Goal: Task Accomplishment & Management: Use online tool/utility

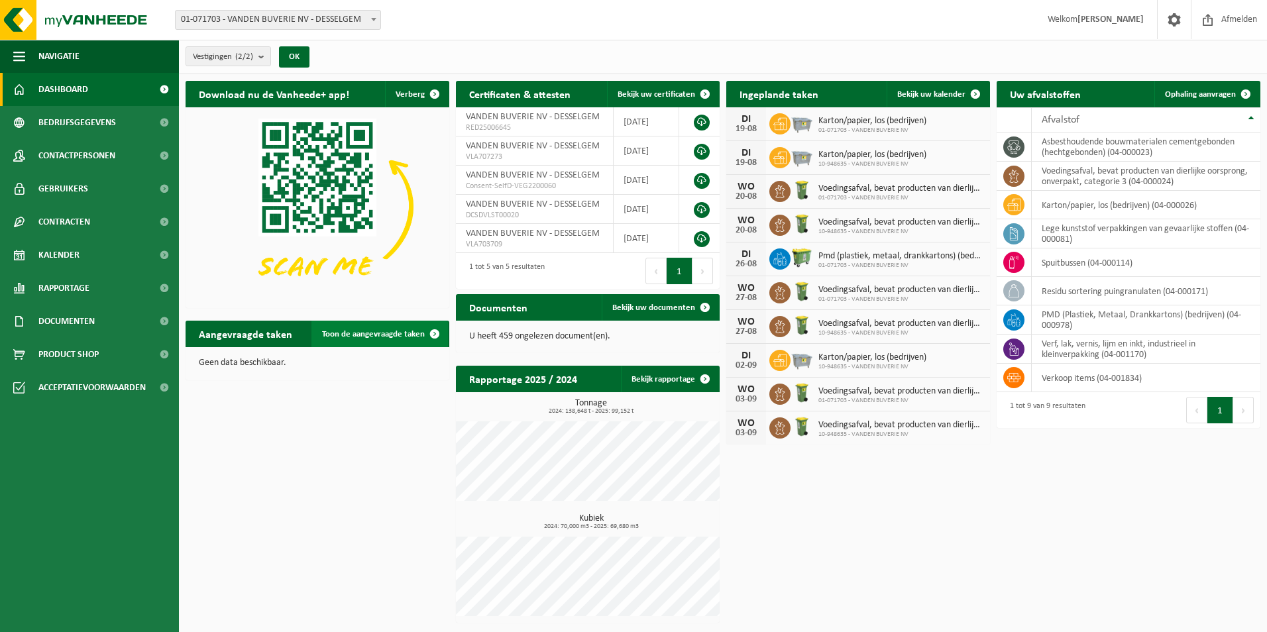
click at [361, 337] on span "Toon de aangevraagde taken" at bounding box center [373, 334] width 103 height 9
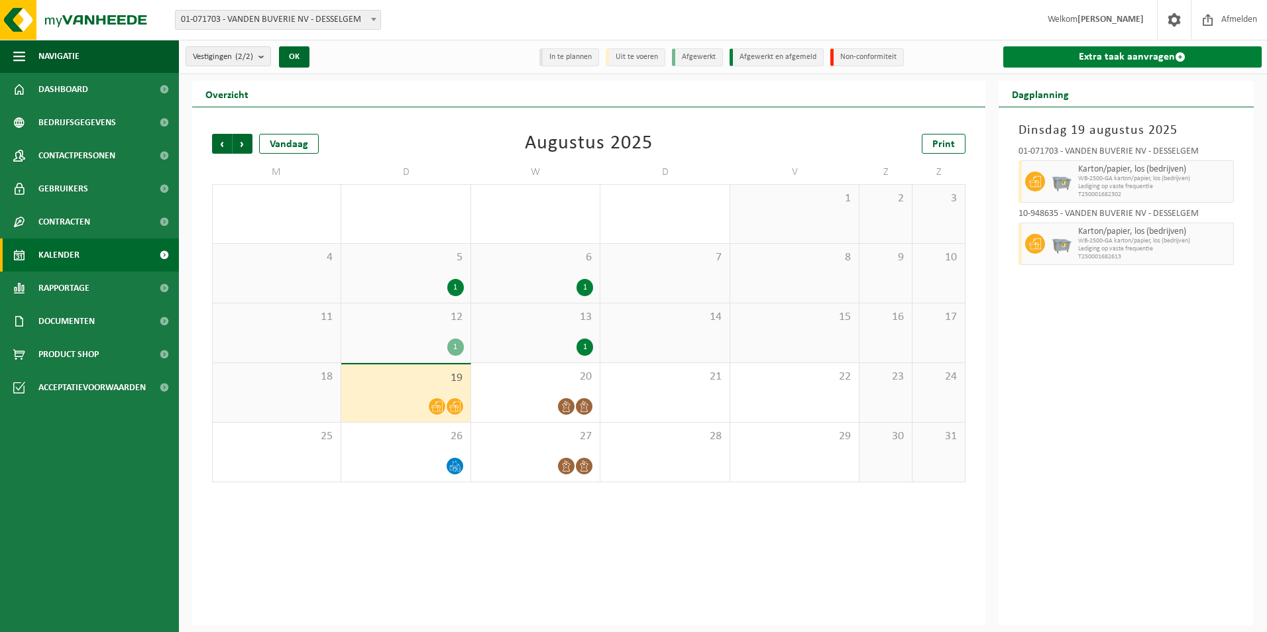
click at [1191, 58] on link "Extra taak aanvragen" at bounding box center [1132, 56] width 259 height 21
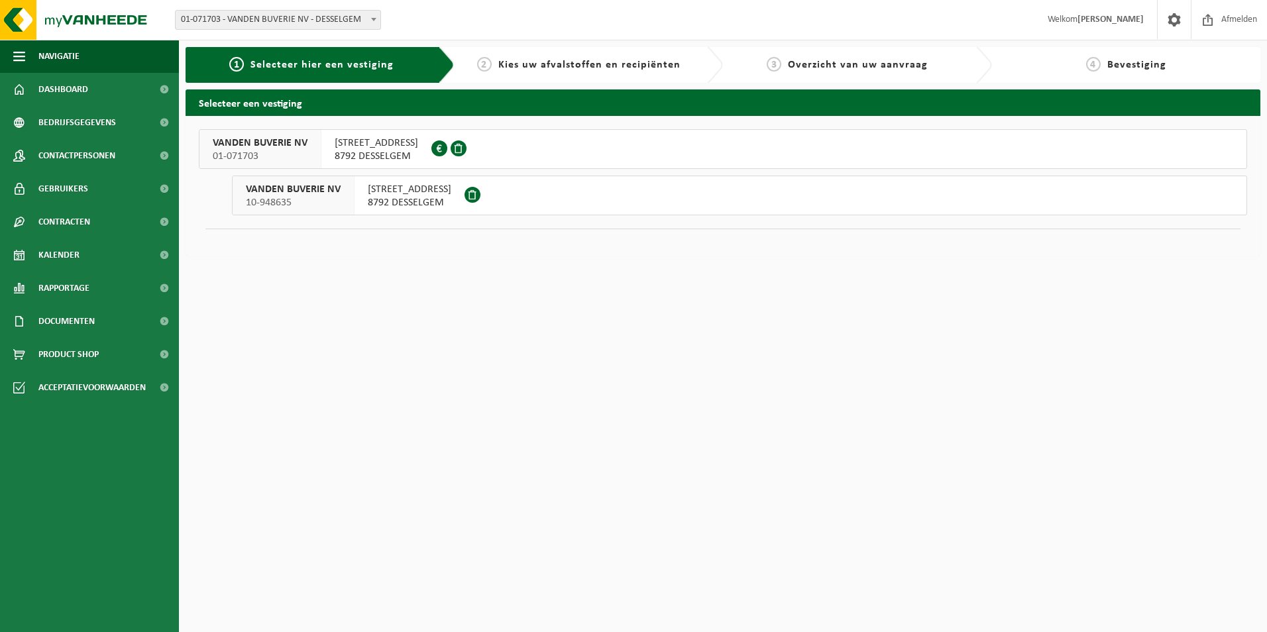
click at [349, 147] on span "SPILDOORNSTRAAT 16" at bounding box center [377, 143] width 84 height 13
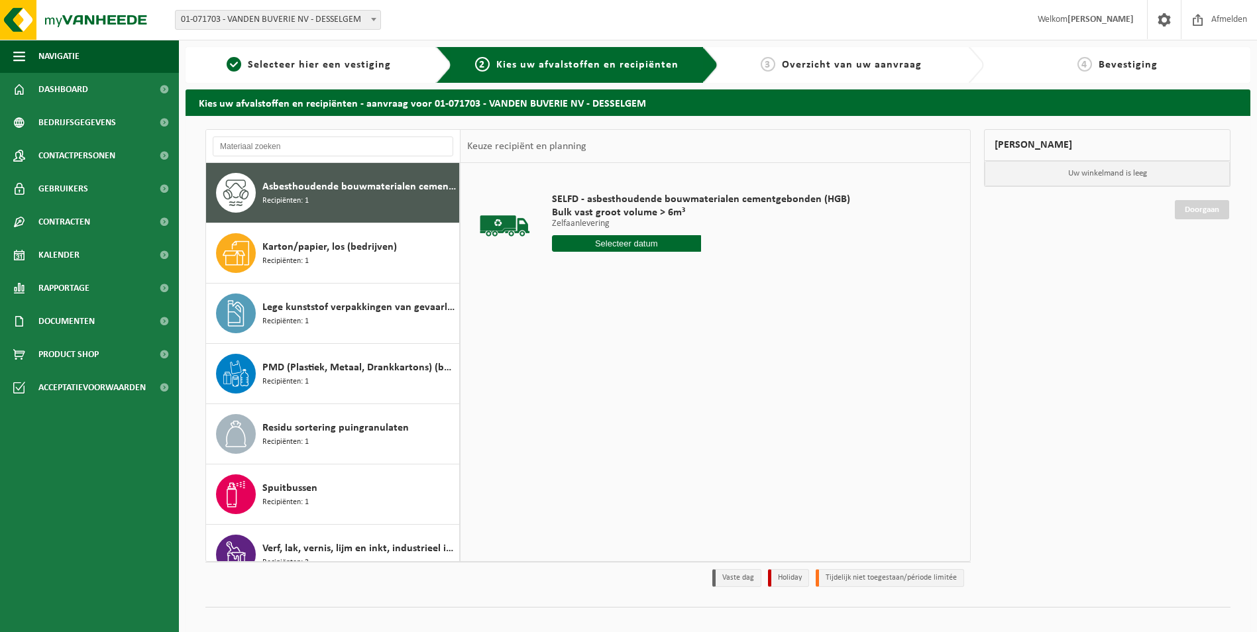
click at [326, 201] on div "Asbesthoudende bouwmaterialen cementgebonden (hechtgebonden) Recipiënten: 1" at bounding box center [359, 193] width 194 height 40
click at [613, 251] on input "text" at bounding box center [626, 243] width 149 height 17
click at [584, 384] on div "19" at bounding box center [587, 382] width 23 height 21
type input "Van 2025-08-19"
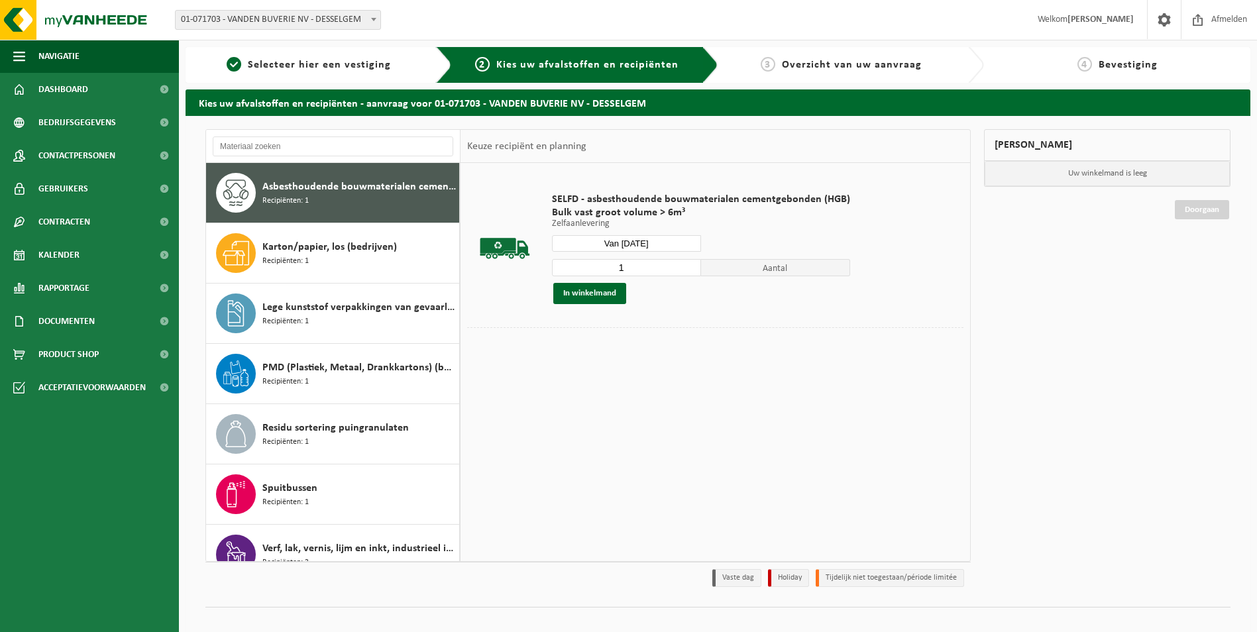
click at [619, 269] on input "1" at bounding box center [626, 267] width 149 height 17
type input "2"
click at [583, 295] on button "In winkelmand" at bounding box center [589, 293] width 73 height 21
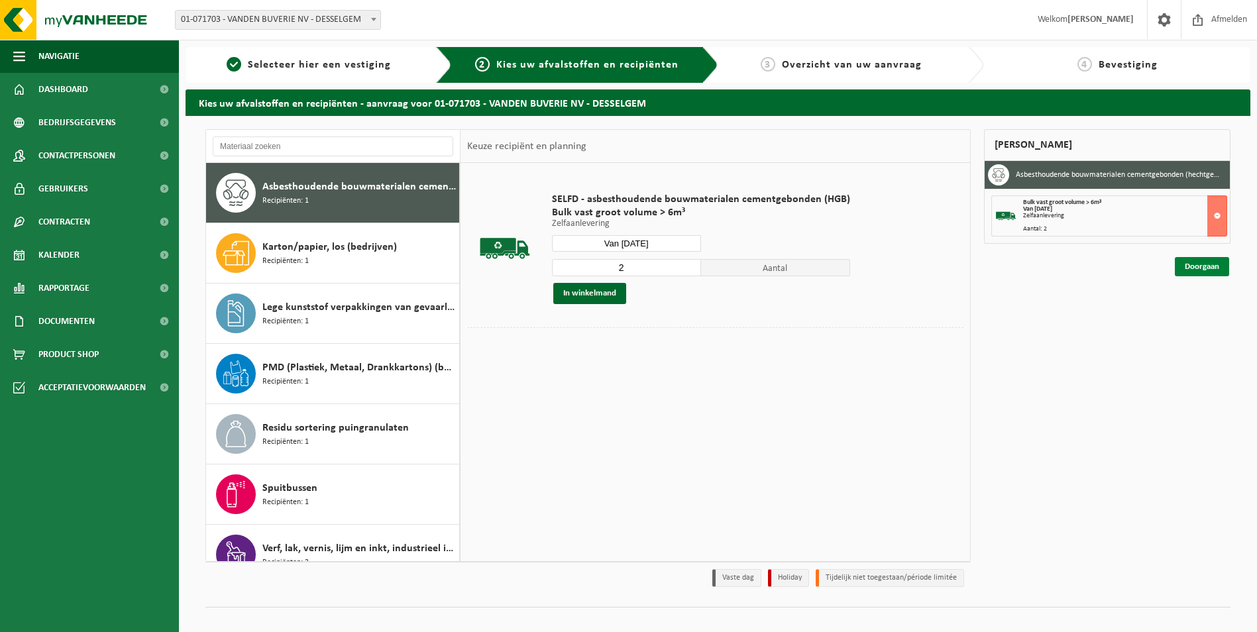
click at [1200, 266] on link "Doorgaan" at bounding box center [1202, 266] width 54 height 19
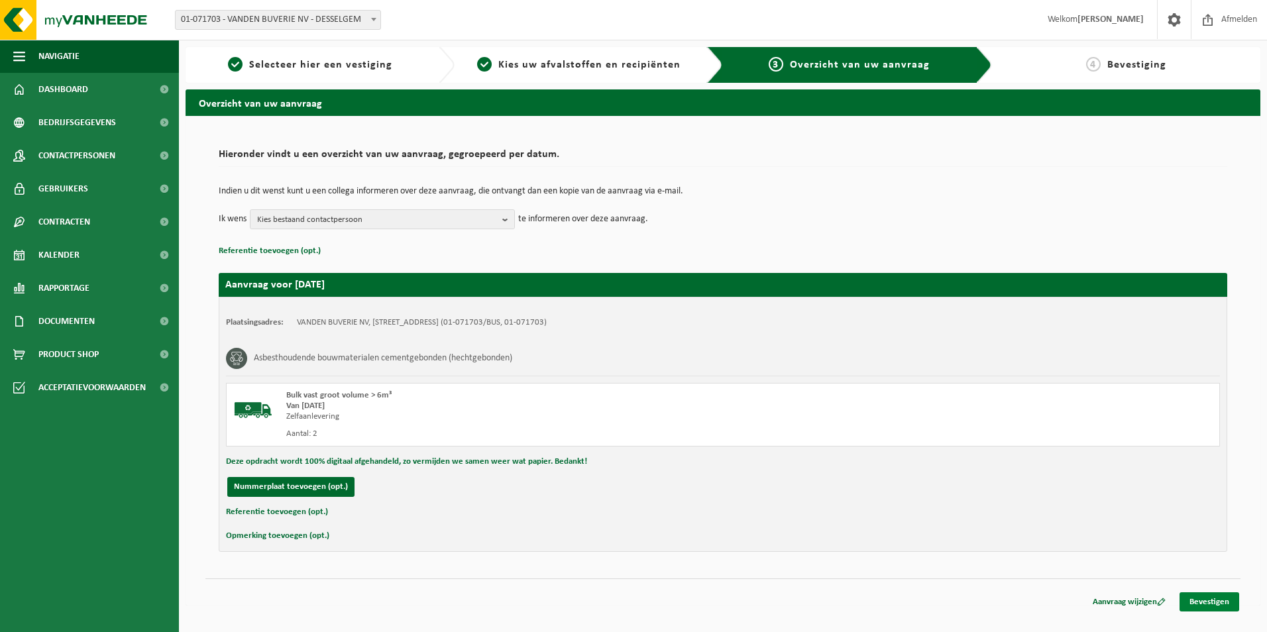
click at [1204, 604] on link "Bevestigen" at bounding box center [1210, 602] width 60 height 19
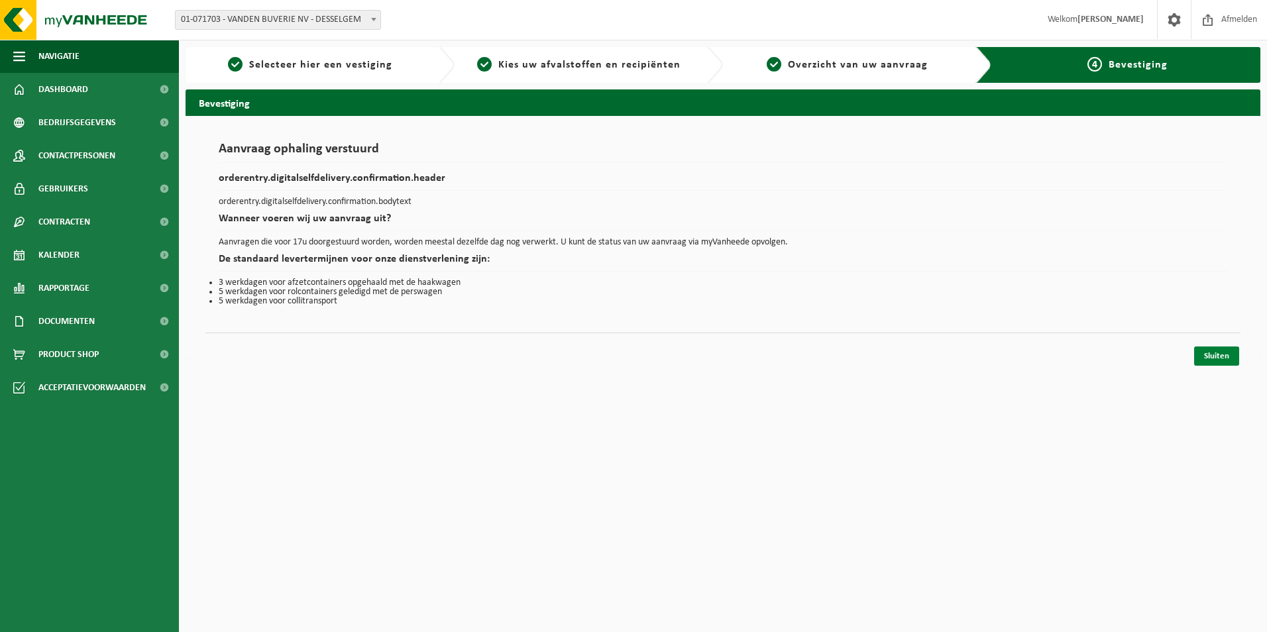
click at [1221, 360] on link "Sluiten" at bounding box center [1216, 356] width 45 height 19
